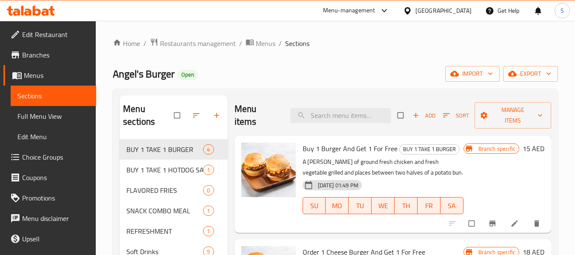
click at [30, 13] on icon at bounding box center [27, 12] width 7 height 7
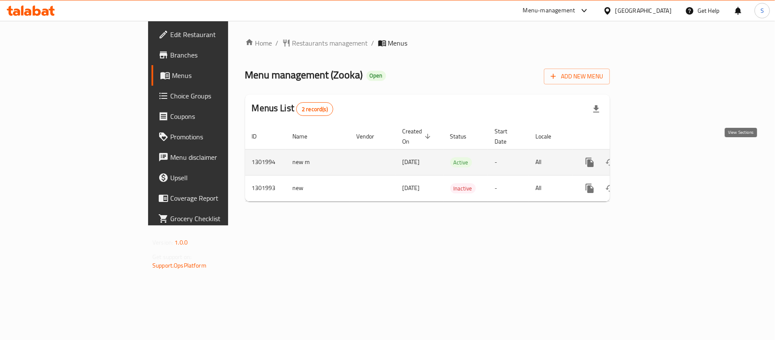
click at [657, 157] on icon "enhanced table" at bounding box center [651, 162] width 10 height 10
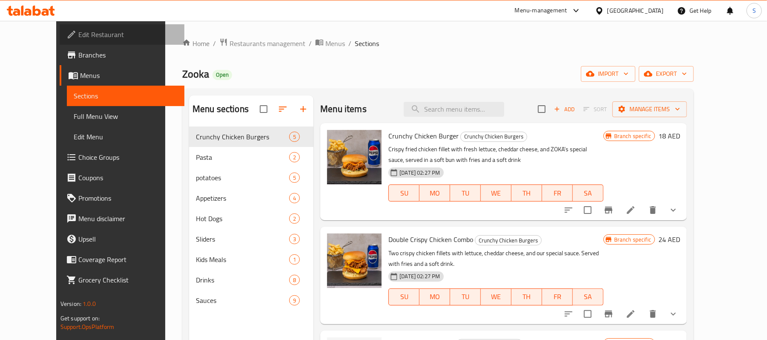
click at [78, 34] on span "Edit Restaurant" at bounding box center [127, 34] width 99 height 10
